Goal: Task Accomplishment & Management: Manage account settings

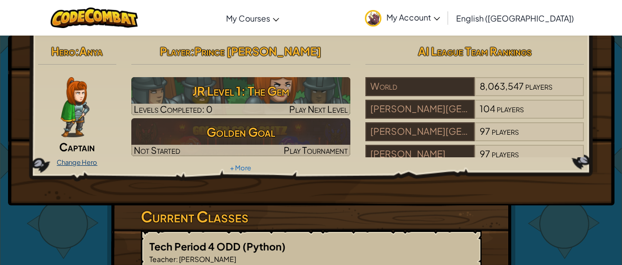
click at [90, 161] on link "Change Hero" at bounding box center [77, 162] width 41 height 8
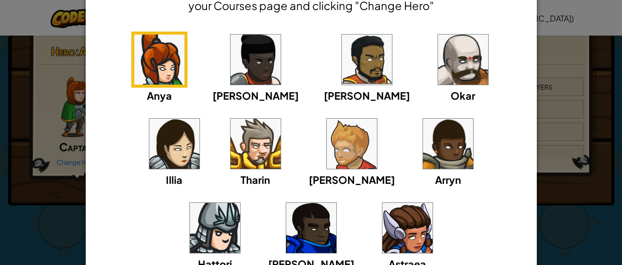
scroll to position [67, 0]
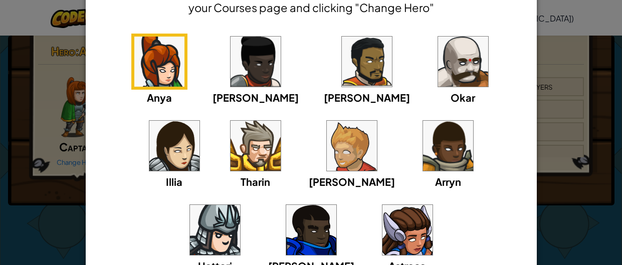
click at [231, 141] on img at bounding box center [256, 146] width 50 height 50
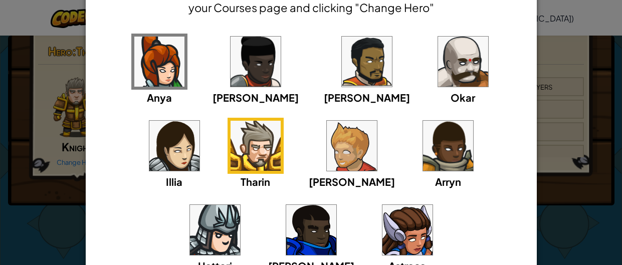
click at [383, 242] on img at bounding box center [408, 230] width 50 height 50
